Goal: Complete application form

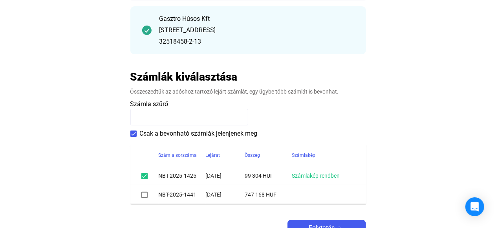
scroll to position [118, 0]
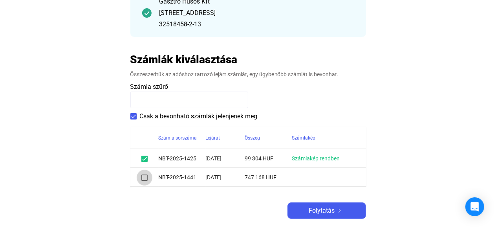
click at [145, 178] on span at bounding box center [144, 178] width 6 height 6
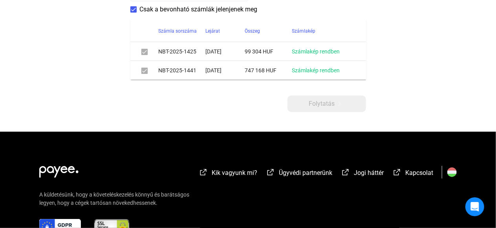
scroll to position [236, 0]
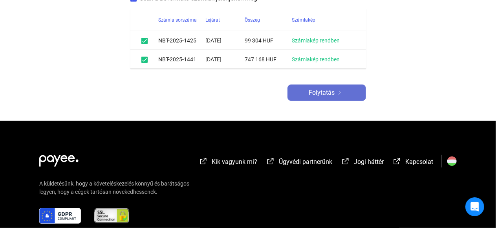
click at [327, 86] on button "Folytatás" at bounding box center [327, 93] width 79 height 17
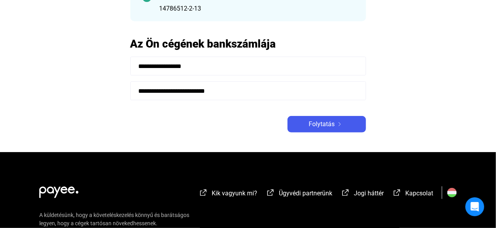
scroll to position [118, 0]
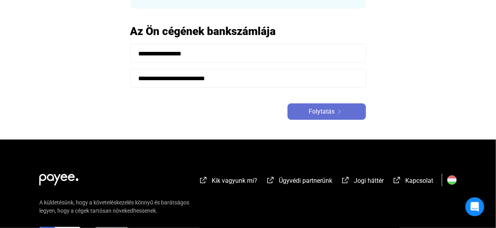
click at [326, 109] on span "Folytatás" at bounding box center [322, 111] width 26 height 9
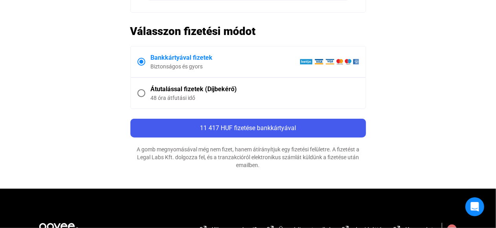
scroll to position [354, 0]
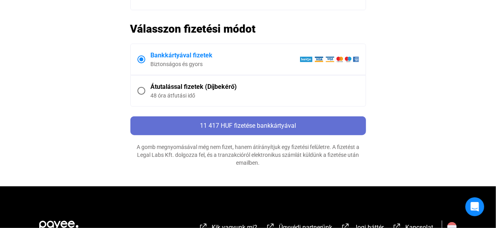
click at [270, 123] on span "11 417 HUF fizetése bankkártyával" at bounding box center [248, 125] width 96 height 7
